Goal: Check status

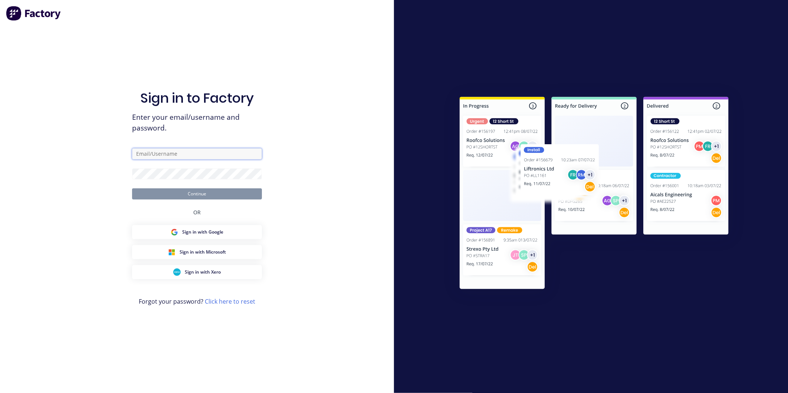
type input "[EMAIL_ADDRESS][DOMAIN_NAME]"
click at [204, 189] on button "Continue" at bounding box center [197, 193] width 130 height 11
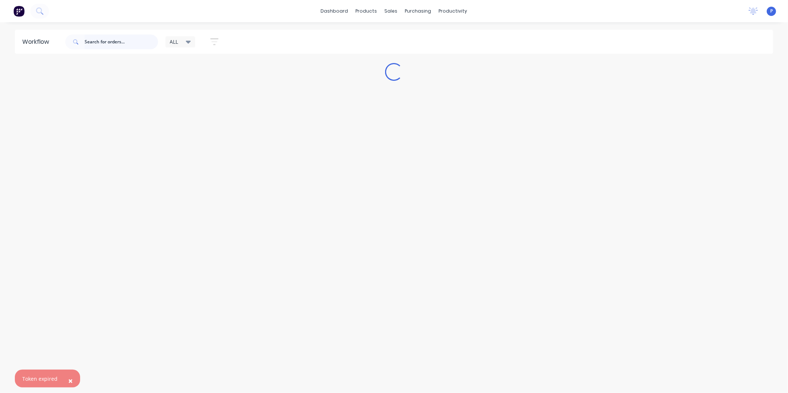
click at [138, 46] on input "text" at bounding box center [121, 41] width 73 height 15
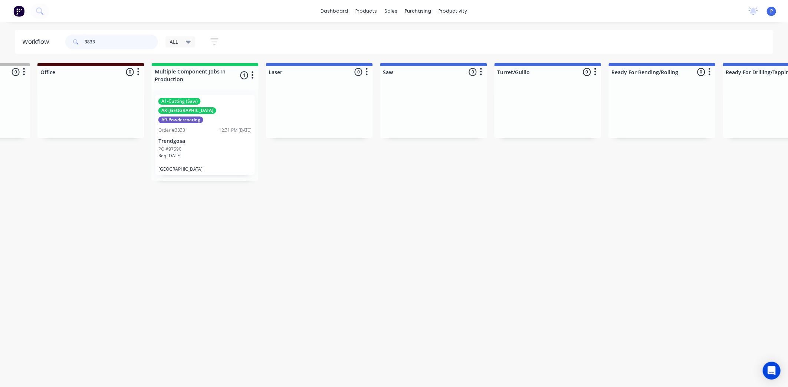
scroll to position [0, 558]
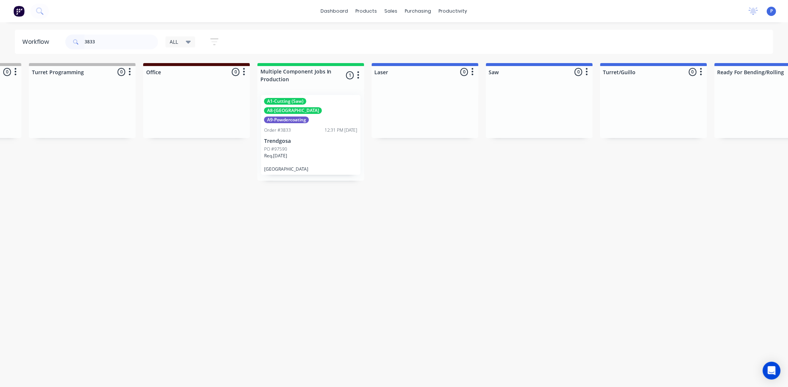
click at [302, 162] on div "A1-Cutting (Saw) A8-Welding A9-Powdercoating Order #3833 12:31 PM [DATE] Trendg…" at bounding box center [310, 135] width 99 height 80
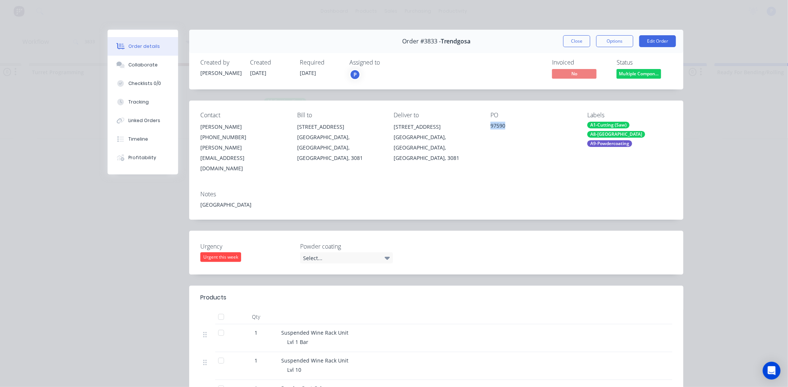
drag, startPoint x: 513, startPoint y: 125, endPoint x: 484, endPoint y: 128, distance: 28.7
click at [484, 128] on div "Contact [PERSON_NAME] [PHONE_NUMBER] [PERSON_NAME][EMAIL_ADDRESS][DOMAIN_NAME] …" at bounding box center [436, 142] width 494 height 84
click at [577, 43] on button "Close" at bounding box center [576, 41] width 27 height 12
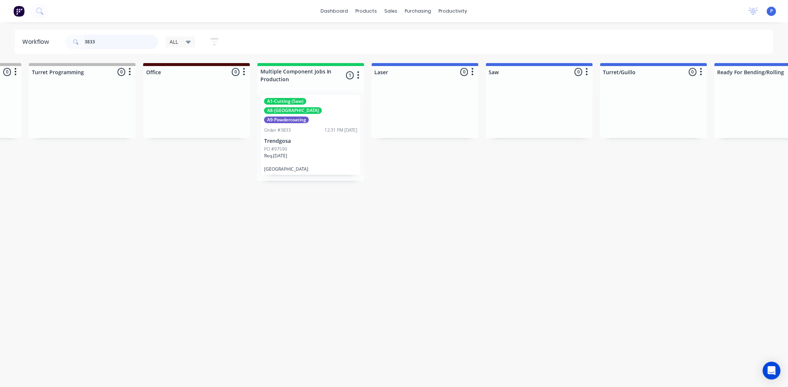
click at [130, 41] on input "3833" at bounding box center [121, 41] width 73 height 15
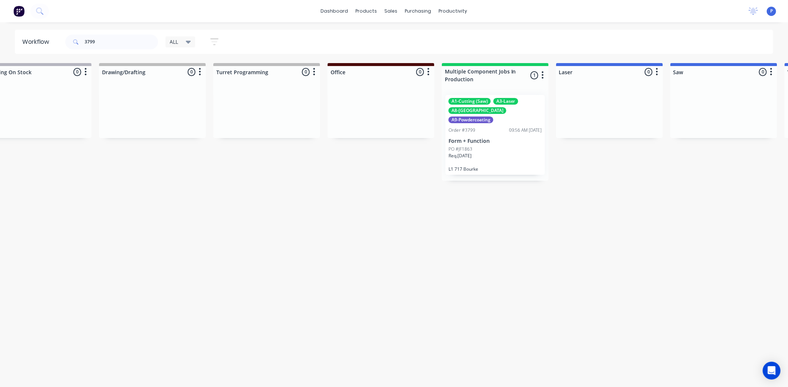
drag, startPoint x: 240, startPoint y: 168, endPoint x: 285, endPoint y: 174, distance: 45.3
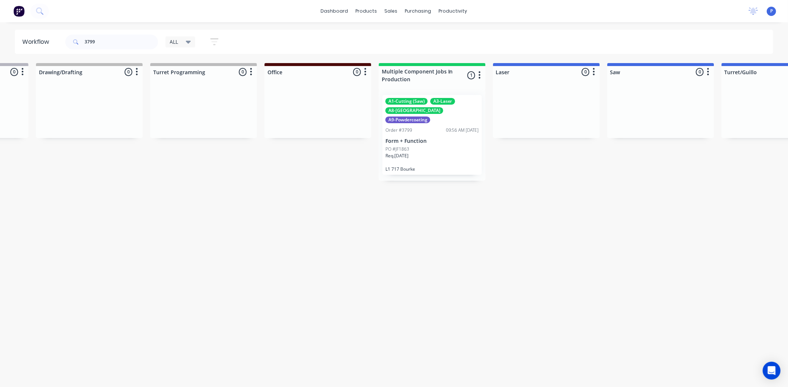
click at [418, 152] on div "Req. [DATE]" at bounding box center [431, 158] width 93 height 13
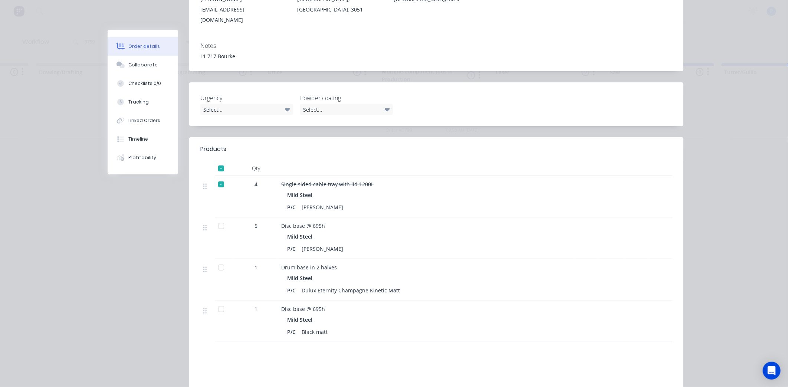
scroll to position [165, 0]
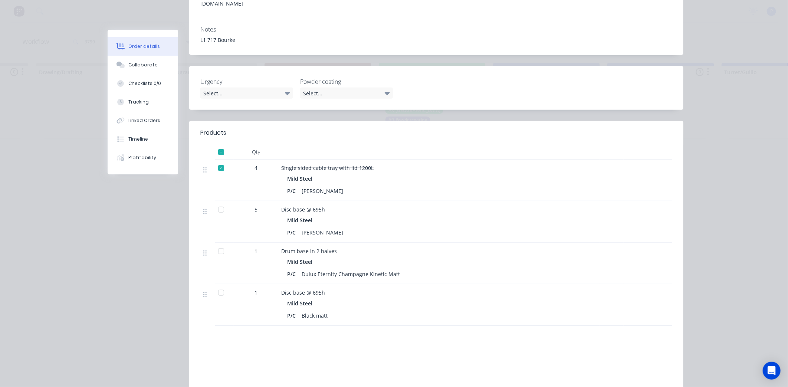
click at [217, 244] on div at bounding box center [221, 251] width 15 height 15
click at [151, 100] on button "Tracking" at bounding box center [143, 102] width 70 height 19
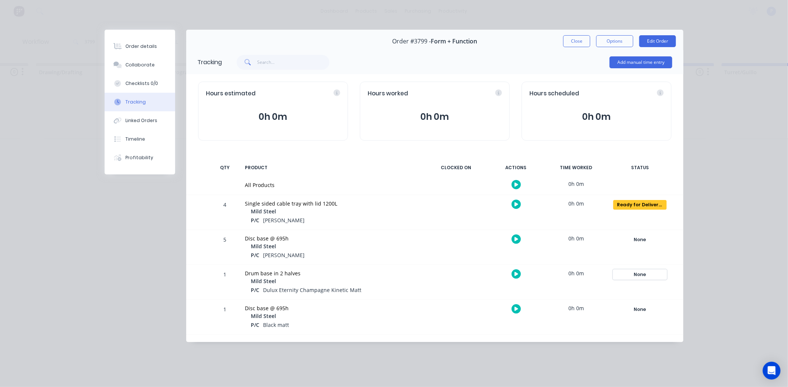
click at [643, 274] on div "None" at bounding box center [639, 275] width 53 height 10
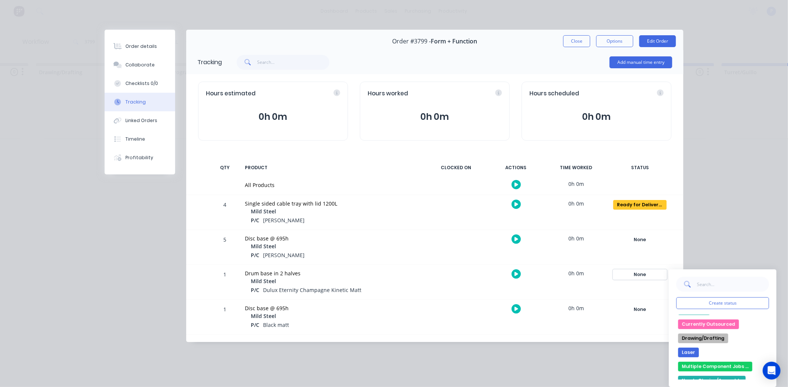
scroll to position [123, 0]
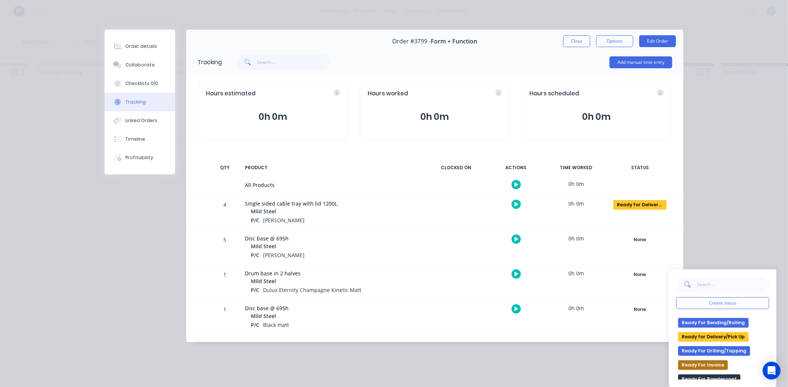
click at [700, 335] on button "Ready for Delivery/Pick Up" at bounding box center [713, 337] width 70 height 10
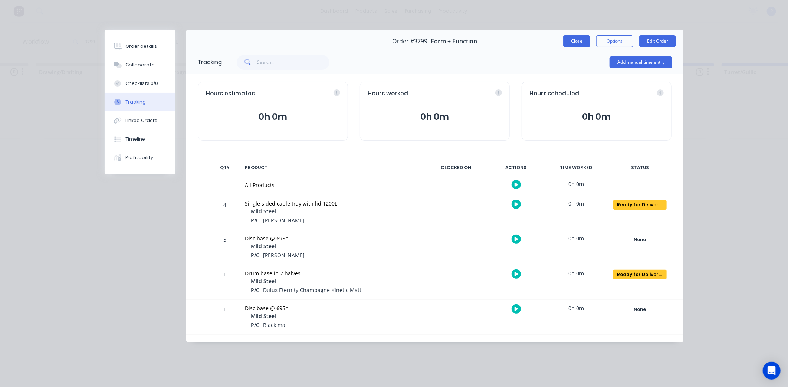
click at [580, 39] on button "Close" at bounding box center [576, 41] width 27 height 12
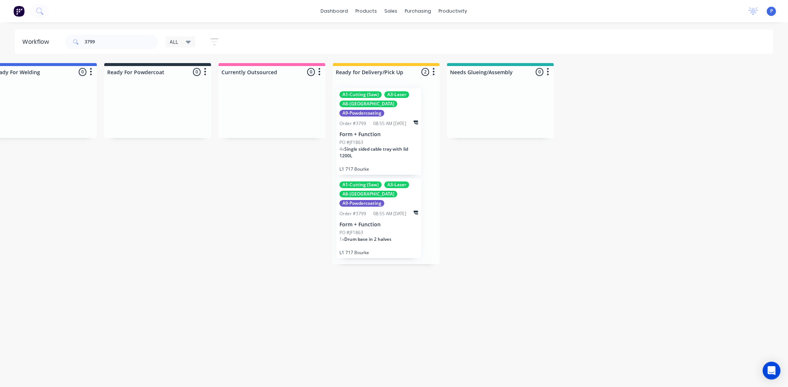
scroll to position [0, 1740]
drag, startPoint x: 646, startPoint y: 168, endPoint x: 705, endPoint y: 184, distance: 60.8
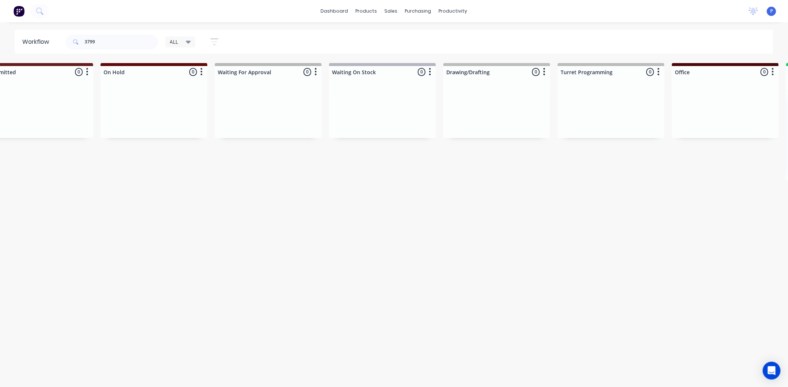
scroll to position [0, 0]
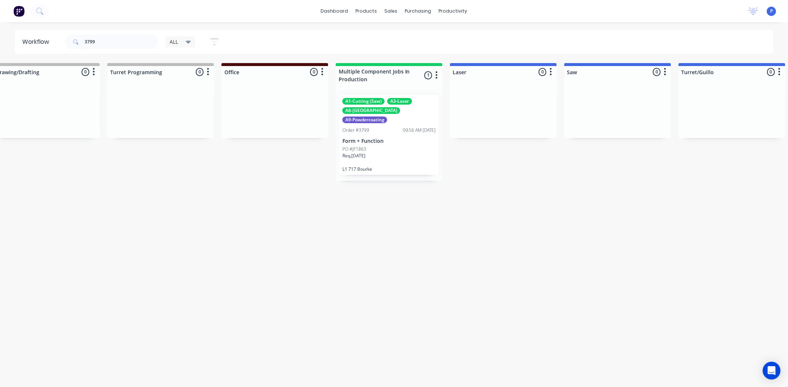
drag, startPoint x: 363, startPoint y: 271, endPoint x: 403, endPoint y: 279, distance: 40.7
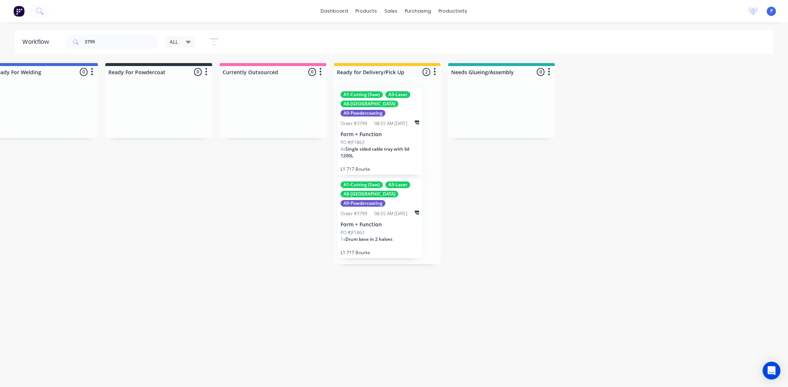
scroll to position [0, 1740]
drag, startPoint x: 403, startPoint y: 279, endPoint x: 449, endPoint y: 278, distance: 46.0
click at [132, 39] on input "3799" at bounding box center [121, 41] width 73 height 15
type input "3"
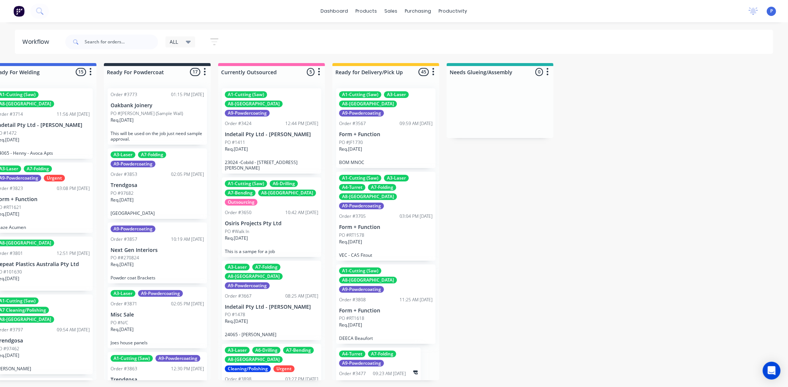
drag, startPoint x: 698, startPoint y: 292, endPoint x: 734, endPoint y: 292, distance: 35.2
drag, startPoint x: 435, startPoint y: 92, endPoint x: 438, endPoint y: 97, distance: 5.5
click at [438, 97] on div "A1-Cutting (Saw) A3-Laser A8-Welding A9-Powdercoating Order #3567 09:59 AM [DAT…" at bounding box center [385, 231] width 107 height 298
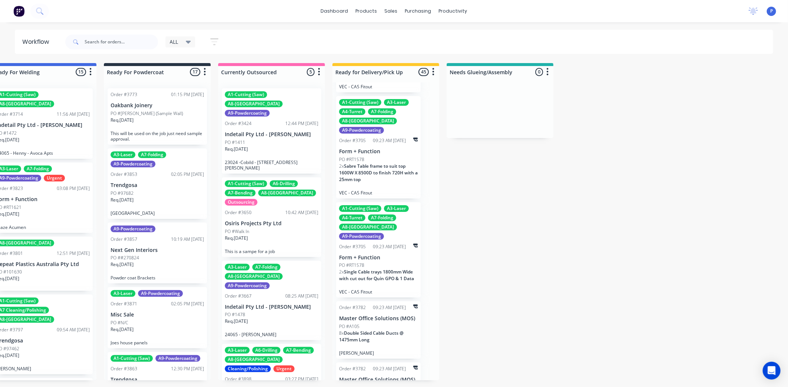
scroll to position [3744, 0]
